Goal: Task Accomplishment & Management: Manage account settings

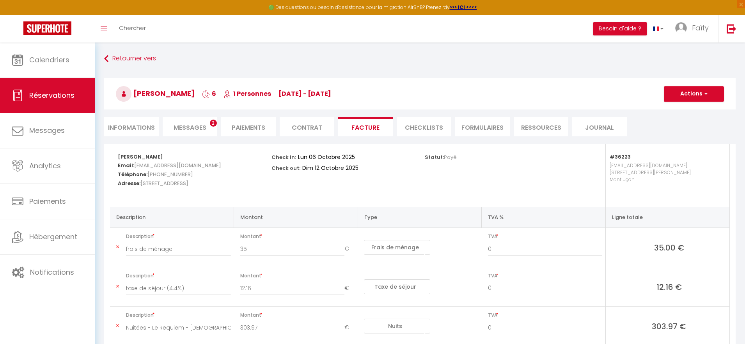
select select "cleaning"
select select "taxes"
click at [706, 28] on span "Faïty" at bounding box center [700, 28] width 17 height 10
click at [681, 68] on link "Équipe" at bounding box center [687, 68] width 58 height 13
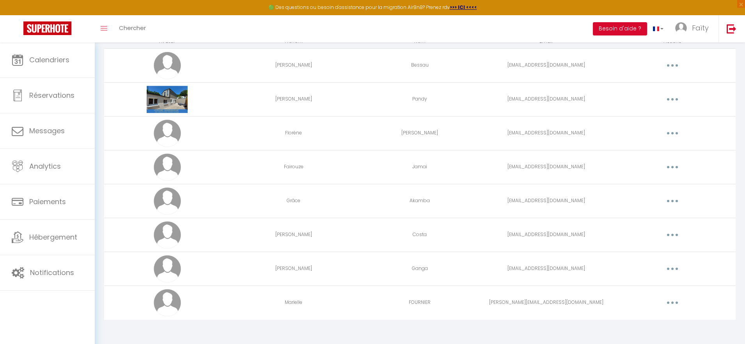
scroll to position [60, 0]
click at [670, 233] on button "button" at bounding box center [672, 235] width 22 height 12
click at [645, 251] on link "Editer" at bounding box center [652, 252] width 58 height 13
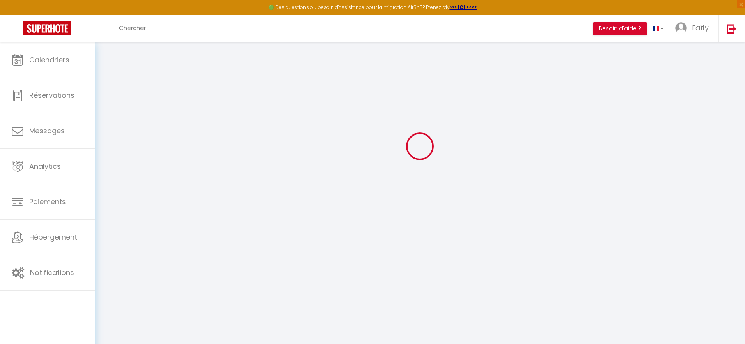
type input "[PERSON_NAME]"
type input "Costa"
type input "[EMAIL_ADDRESS][DOMAIN_NAME]"
type textarea "[URL][DOMAIN_NAME]"
checkbox input "true"
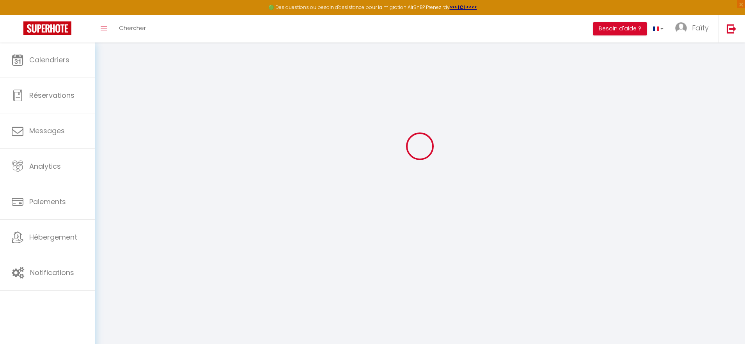
checkbox input "false"
checkbox input "true"
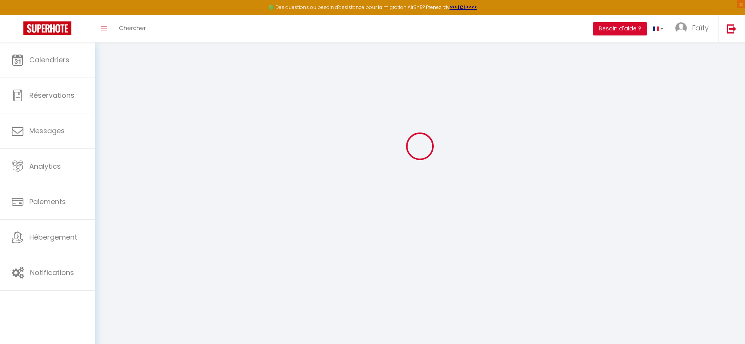
checkbox input "true"
checkbox input "false"
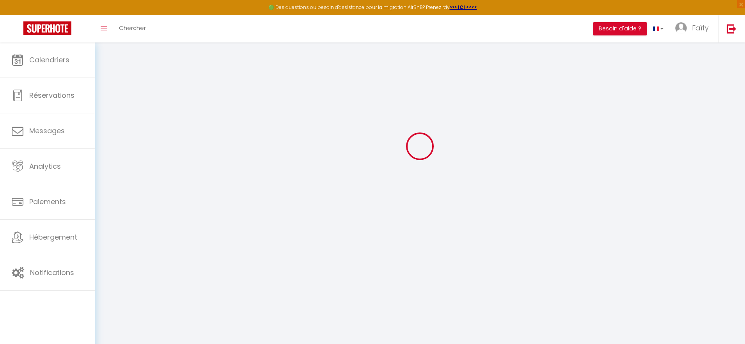
checkbox input "false"
checkbox input "true"
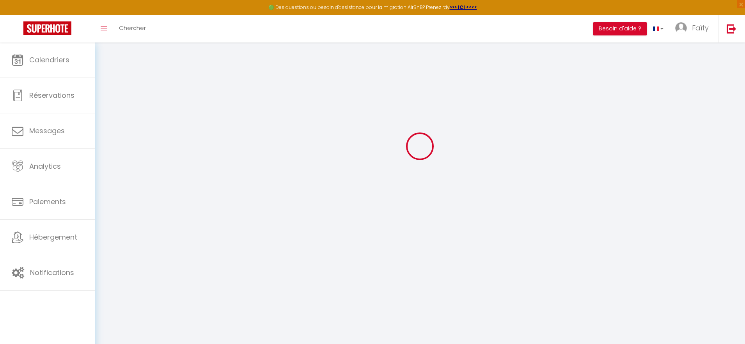
select select
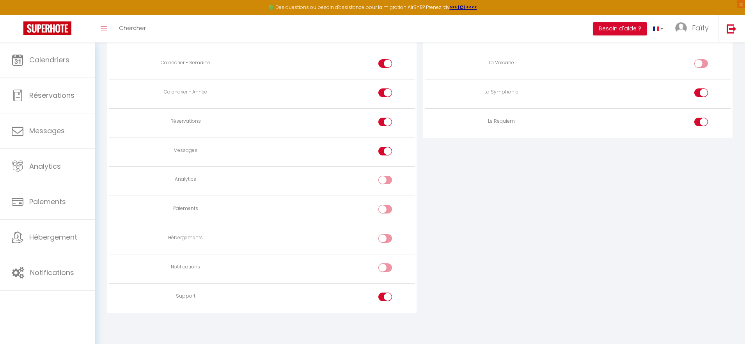
click at [706, 93] on input "checkbox" at bounding box center [708, 95] width 14 height 12
checkbox input "false"
click at [705, 124] on input "checkbox" at bounding box center [708, 124] width 14 height 12
checkbox input "false"
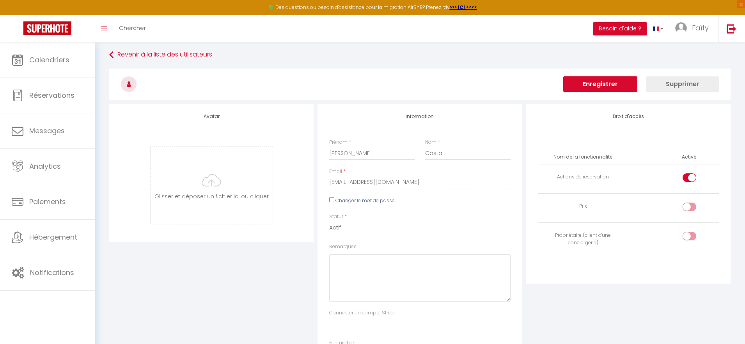
scroll to position [0, 0]
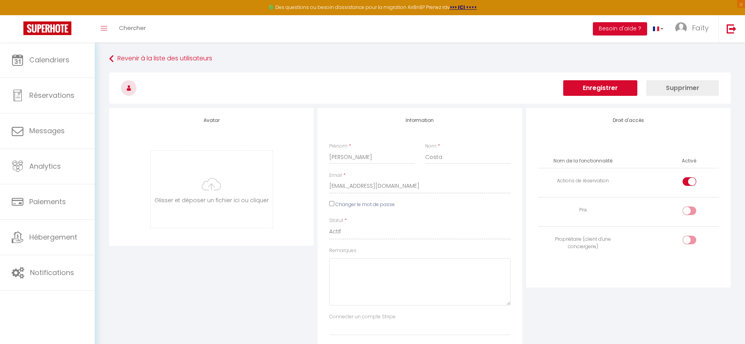
click at [600, 87] on button "Enregistrer" at bounding box center [600, 88] width 74 height 16
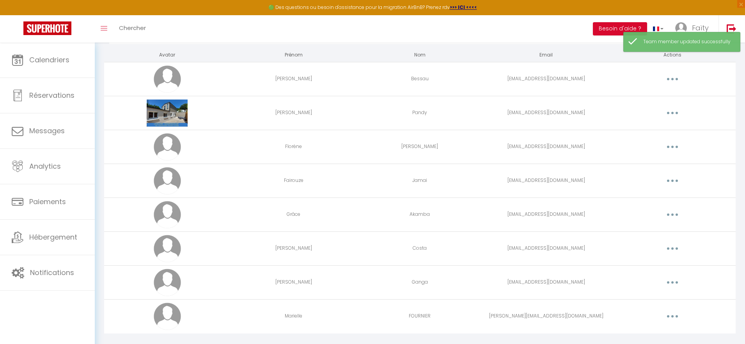
scroll to position [60, 0]
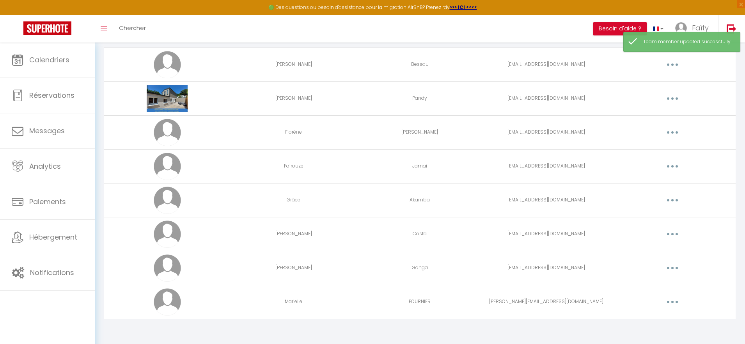
click at [678, 303] on button "button" at bounding box center [672, 302] width 22 height 12
click at [633, 317] on link "Editer" at bounding box center [652, 320] width 58 height 13
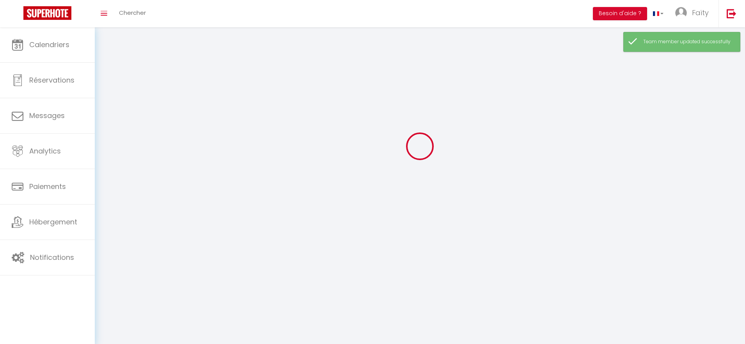
type input "Marielle"
type input "FOURNIER"
type input "[PERSON_NAME][EMAIL_ADDRESS][DOMAIN_NAME]"
type textarea "[URL][DOMAIN_NAME]"
checkbox input "true"
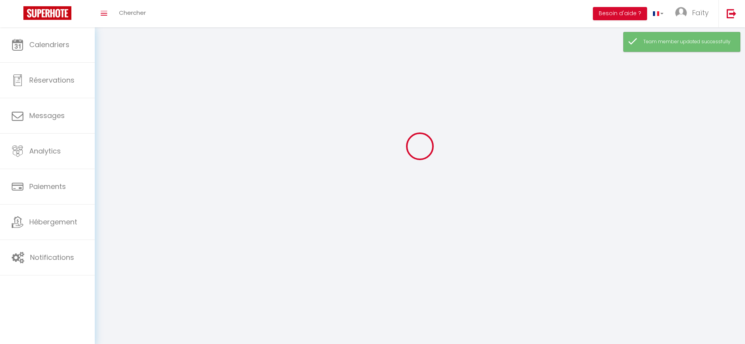
checkbox input "false"
checkbox input "true"
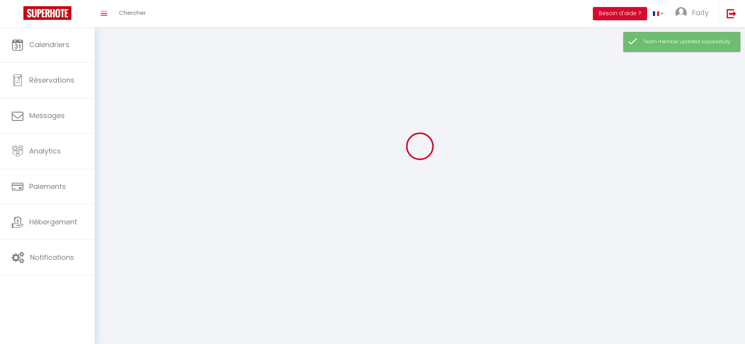
checkbox input "true"
checkbox input "false"
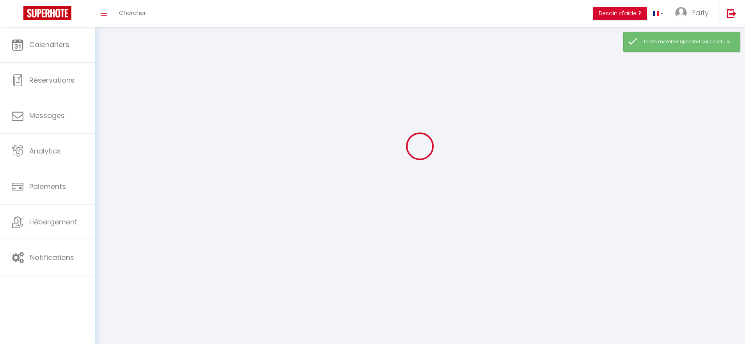
checkbox input "false"
checkbox input "true"
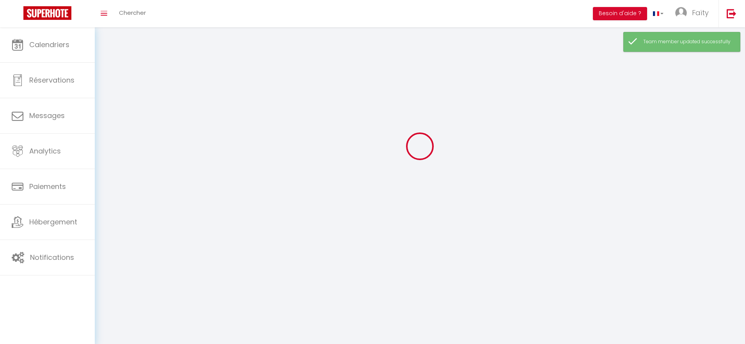
select select
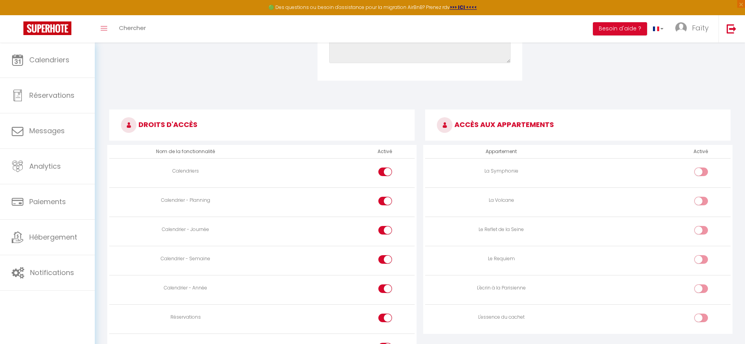
scroll to position [342, 0]
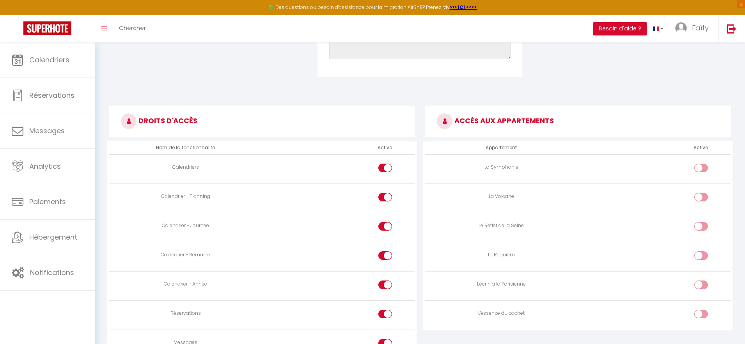
click at [698, 167] on div at bounding box center [701, 168] width 14 height 9
click at [701, 167] on input "checkbox" at bounding box center [708, 170] width 14 height 12
checkbox input "true"
click at [702, 254] on input "checkbox" at bounding box center [708, 258] width 14 height 12
checkbox input "true"
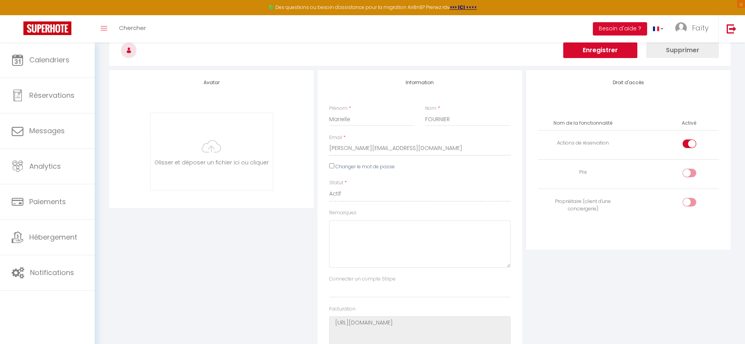
scroll to position [0, 0]
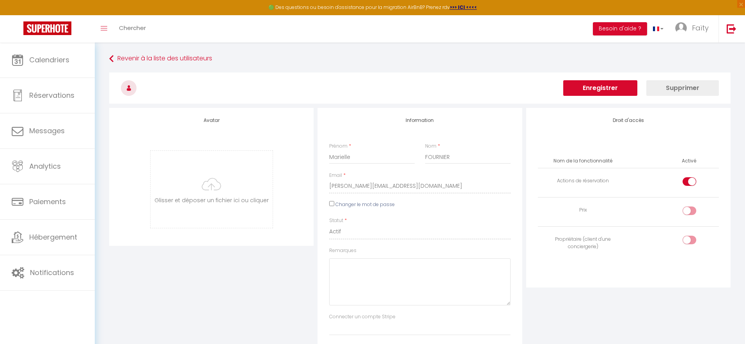
click at [589, 86] on button "Enregistrer" at bounding box center [600, 88] width 74 height 16
